Goal: Task Accomplishment & Management: Manage account settings

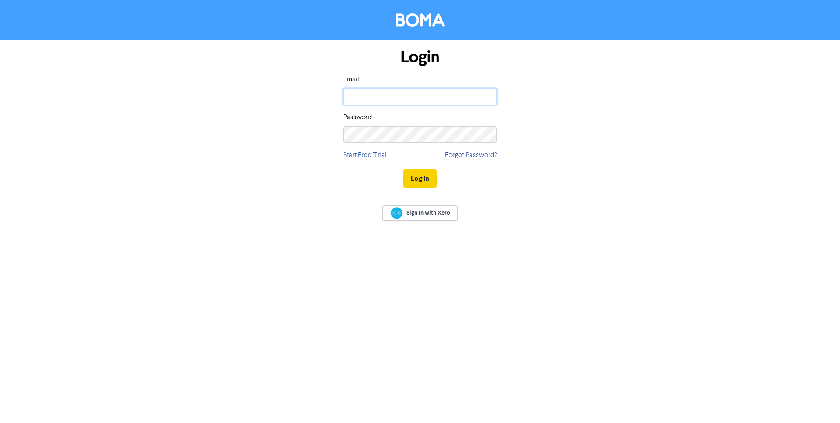
type input "[PERSON_NAME][EMAIL_ADDRESS][PERSON_NAME][DOMAIN_NAME]"
click at [425, 179] on button "Log In" at bounding box center [419, 178] width 33 height 18
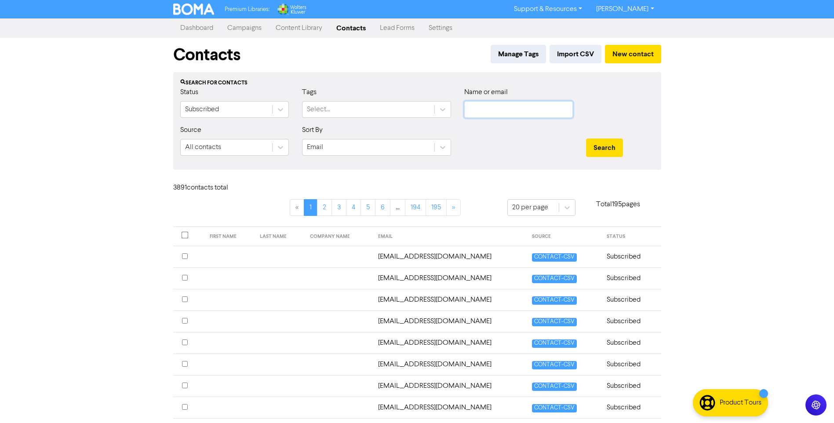
click at [486, 109] on input "text" at bounding box center [518, 109] width 109 height 17
paste input "[EMAIL_ADDRESS][DOMAIN_NAME]"
type input "[EMAIL_ADDRESS][DOMAIN_NAME]"
click at [599, 147] on button "Search" at bounding box center [604, 147] width 37 height 18
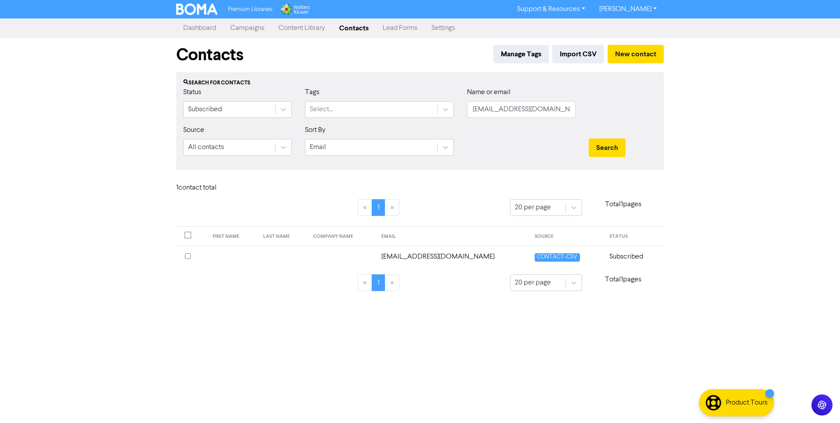
click at [439, 256] on td "[EMAIL_ADDRESS][DOMAIN_NAME]" at bounding box center [453, 257] width 154 height 22
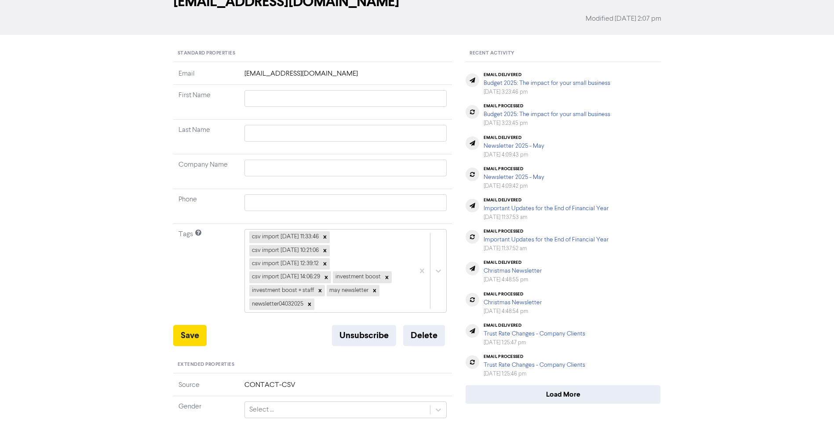
scroll to position [132, 0]
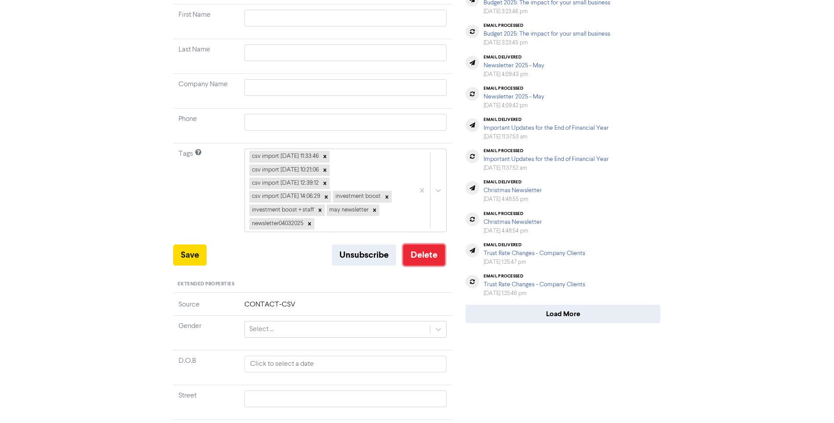
click at [423, 255] on button "Delete" at bounding box center [424, 254] width 42 height 21
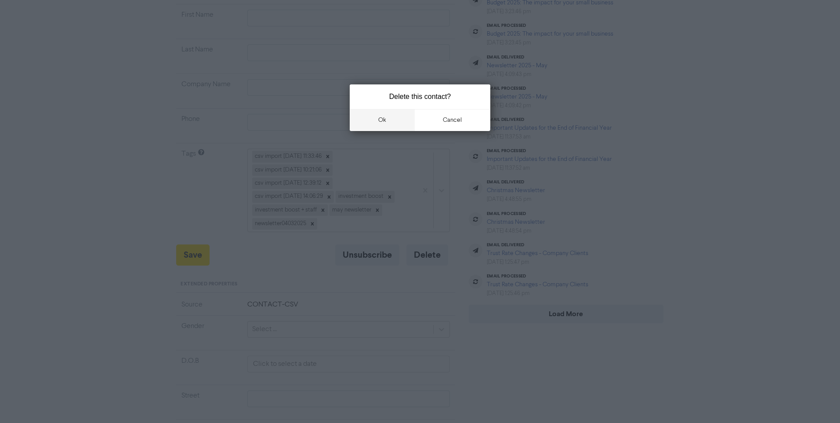
click at [391, 122] on button "ok" at bounding box center [382, 120] width 65 height 22
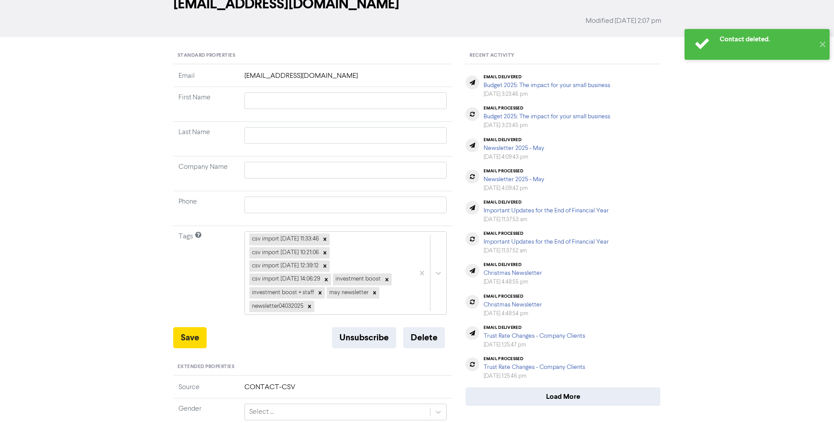
scroll to position [0, 0]
